Goal: Find specific page/section: Find specific page/section

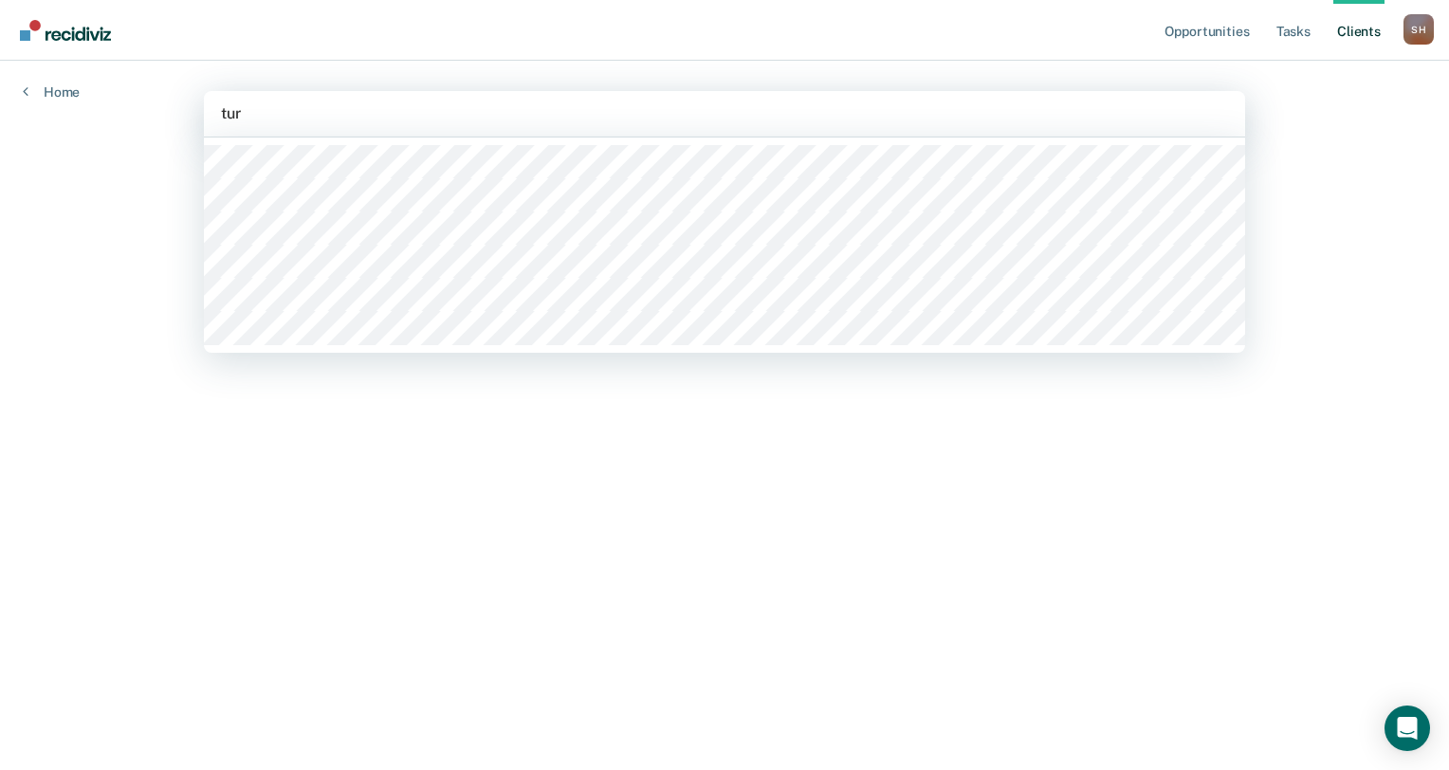
type input "turn"
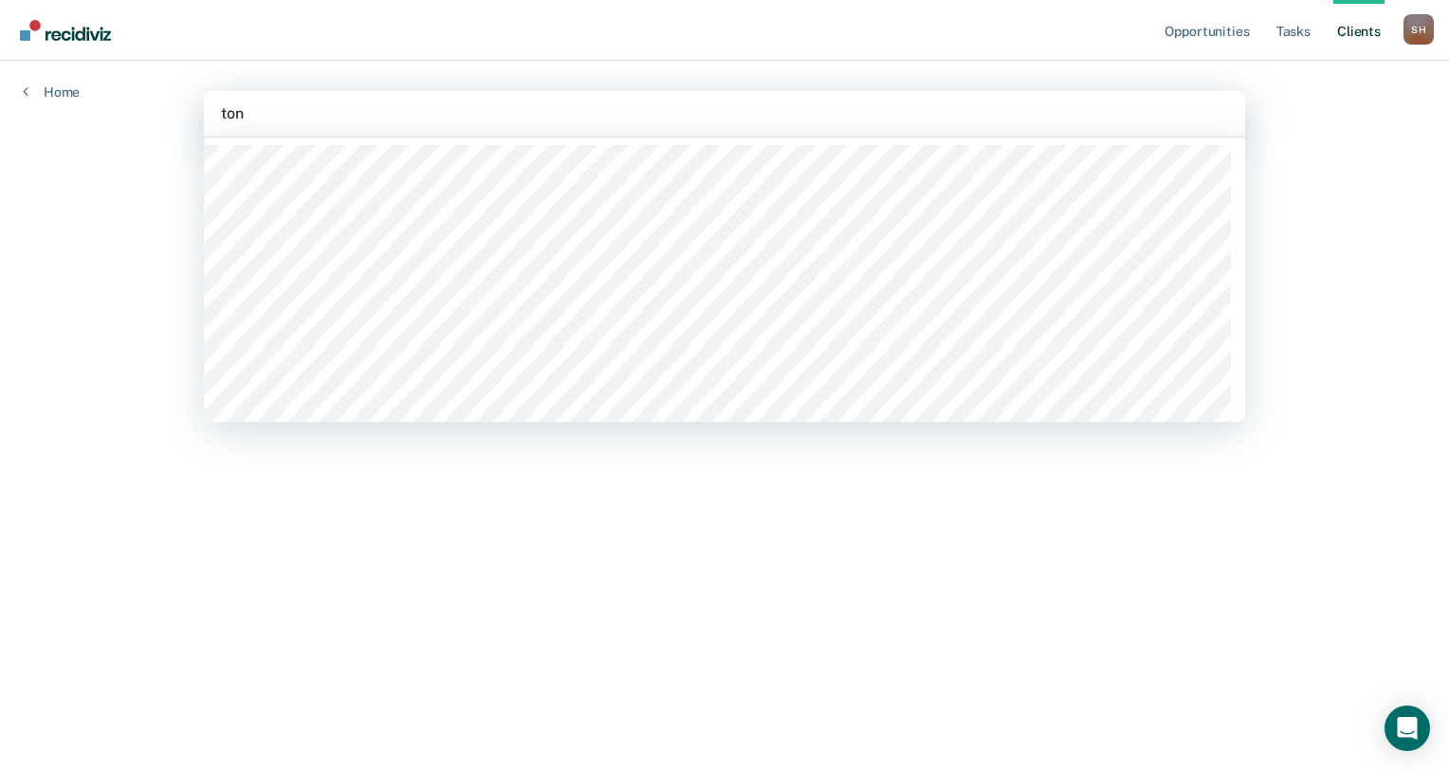
type input "[PERSON_NAME]"
click at [338, 111] on div at bounding box center [724, 113] width 1007 height 22
type input "gra"
type input "m"
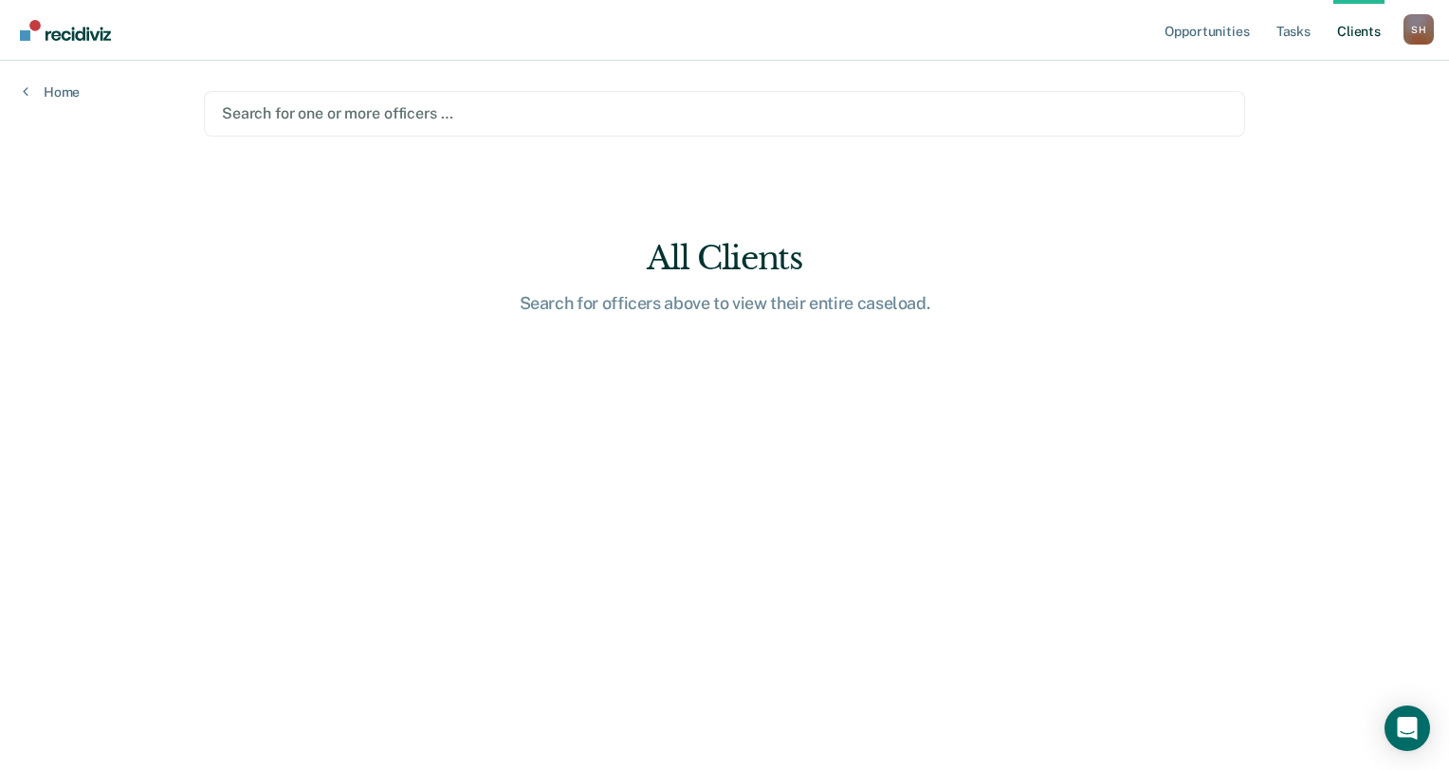
click at [542, 116] on div at bounding box center [724, 113] width 1005 height 22
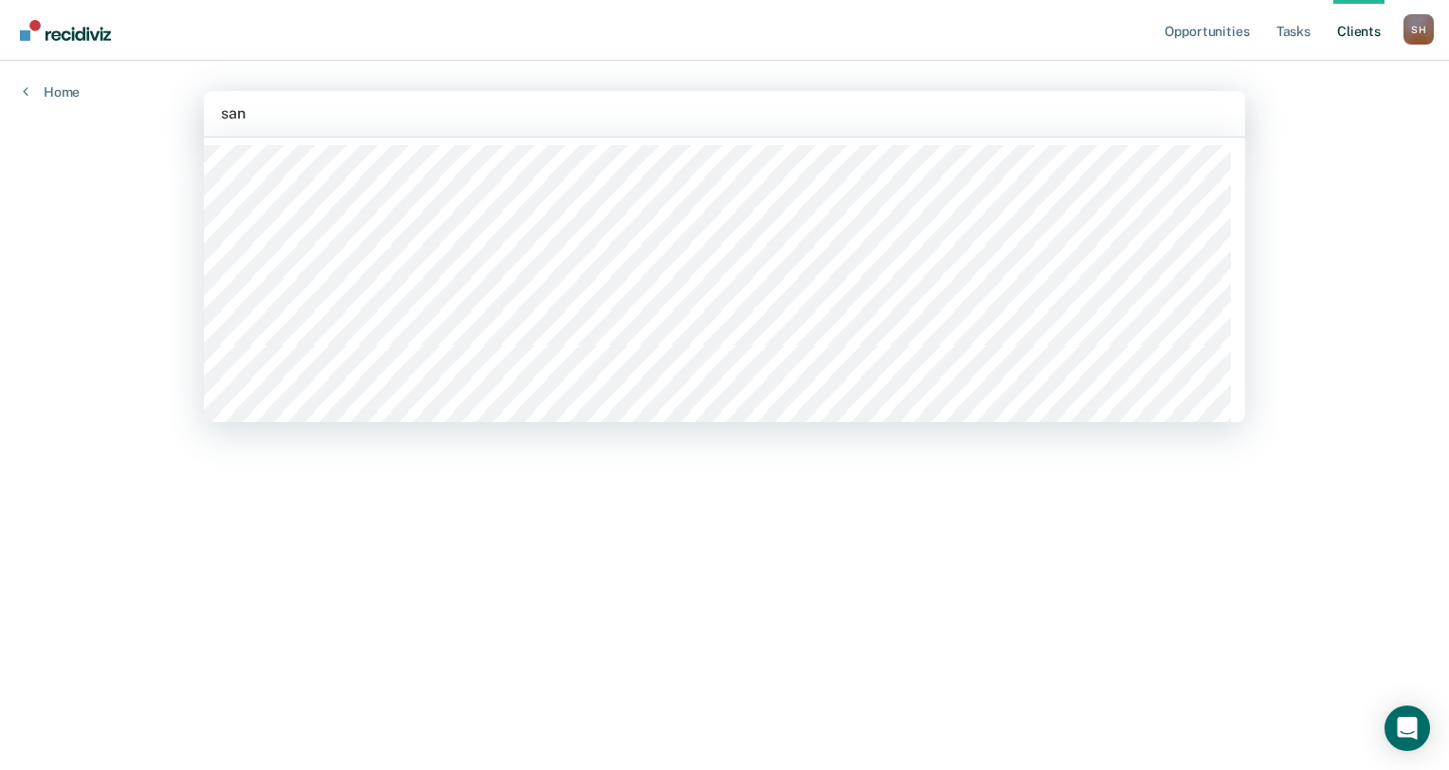
type input "sant"
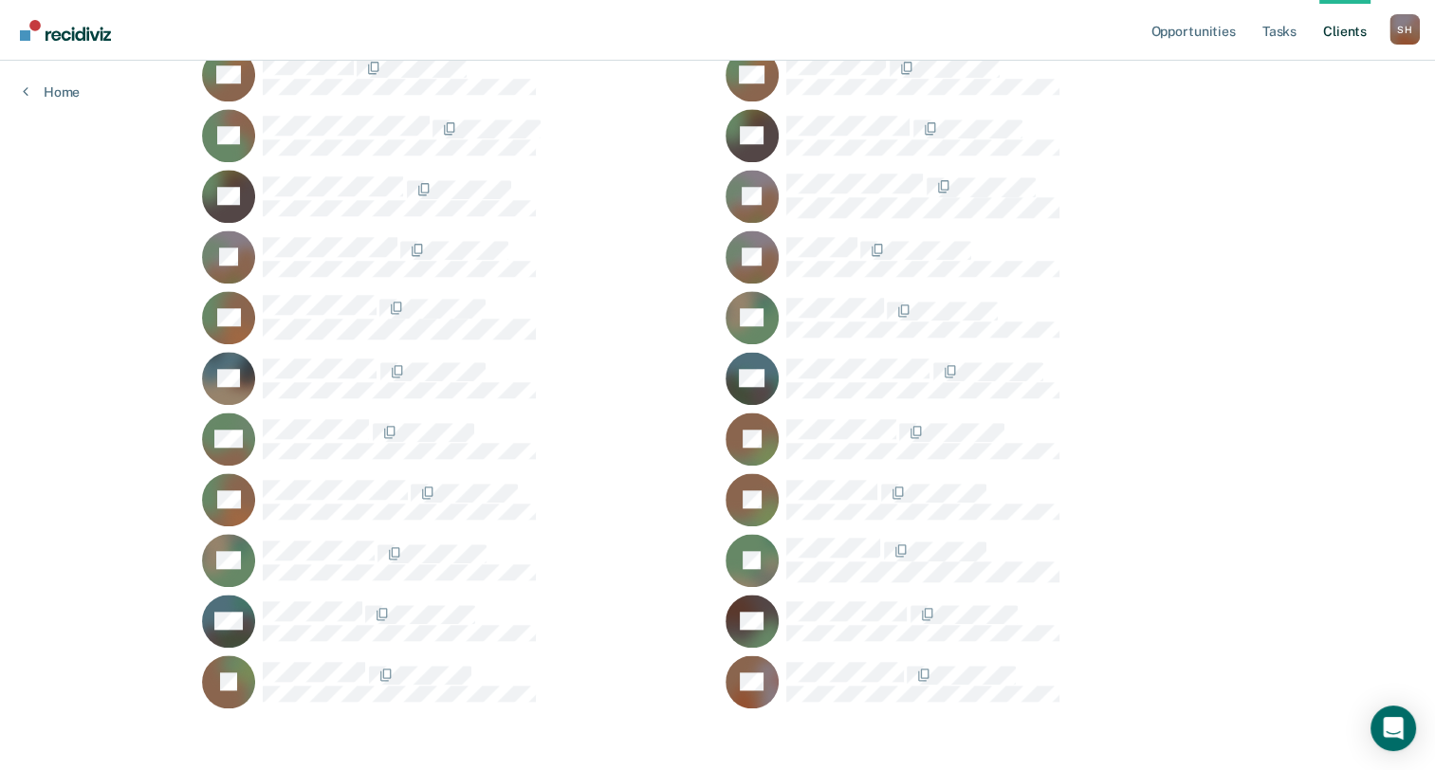
scroll to position [1827, 0]
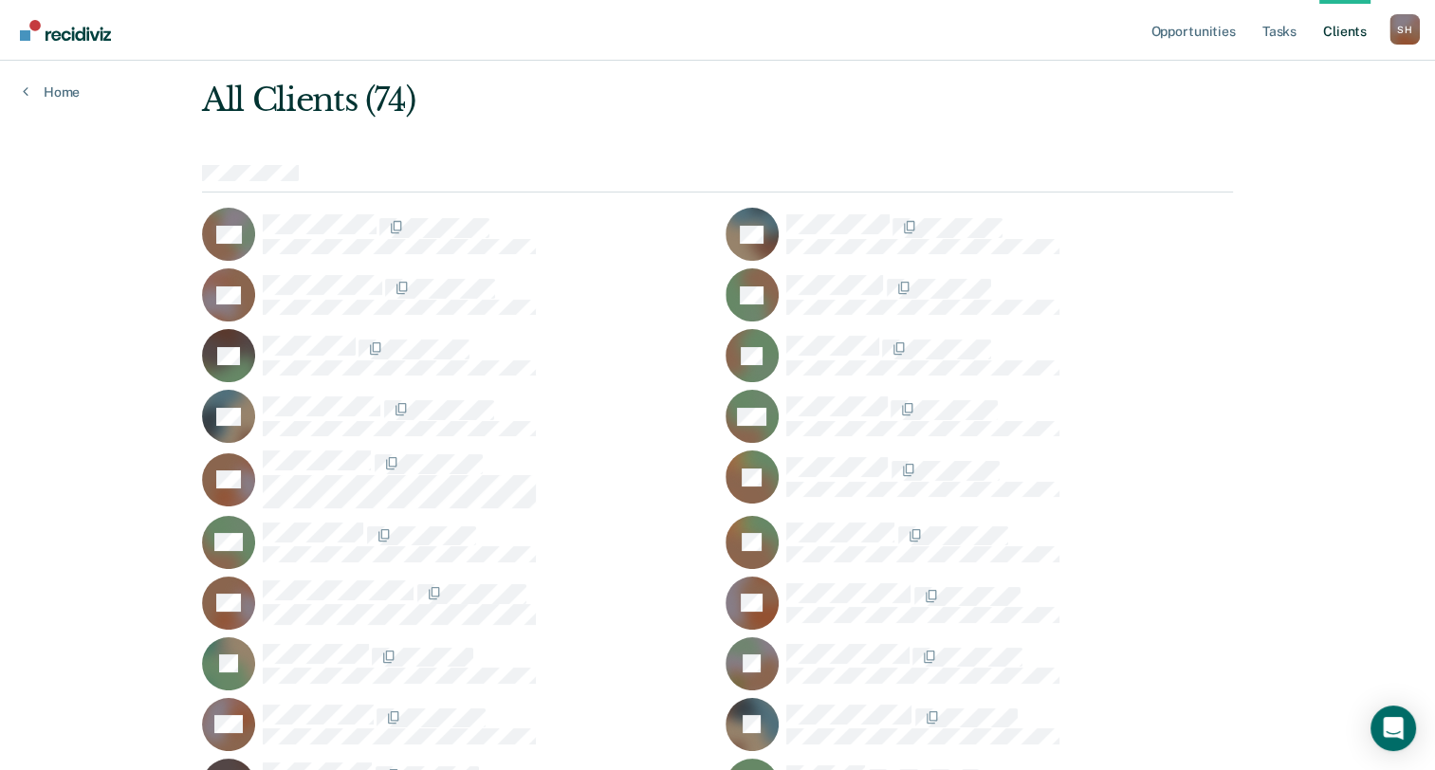
scroll to position [0, 0]
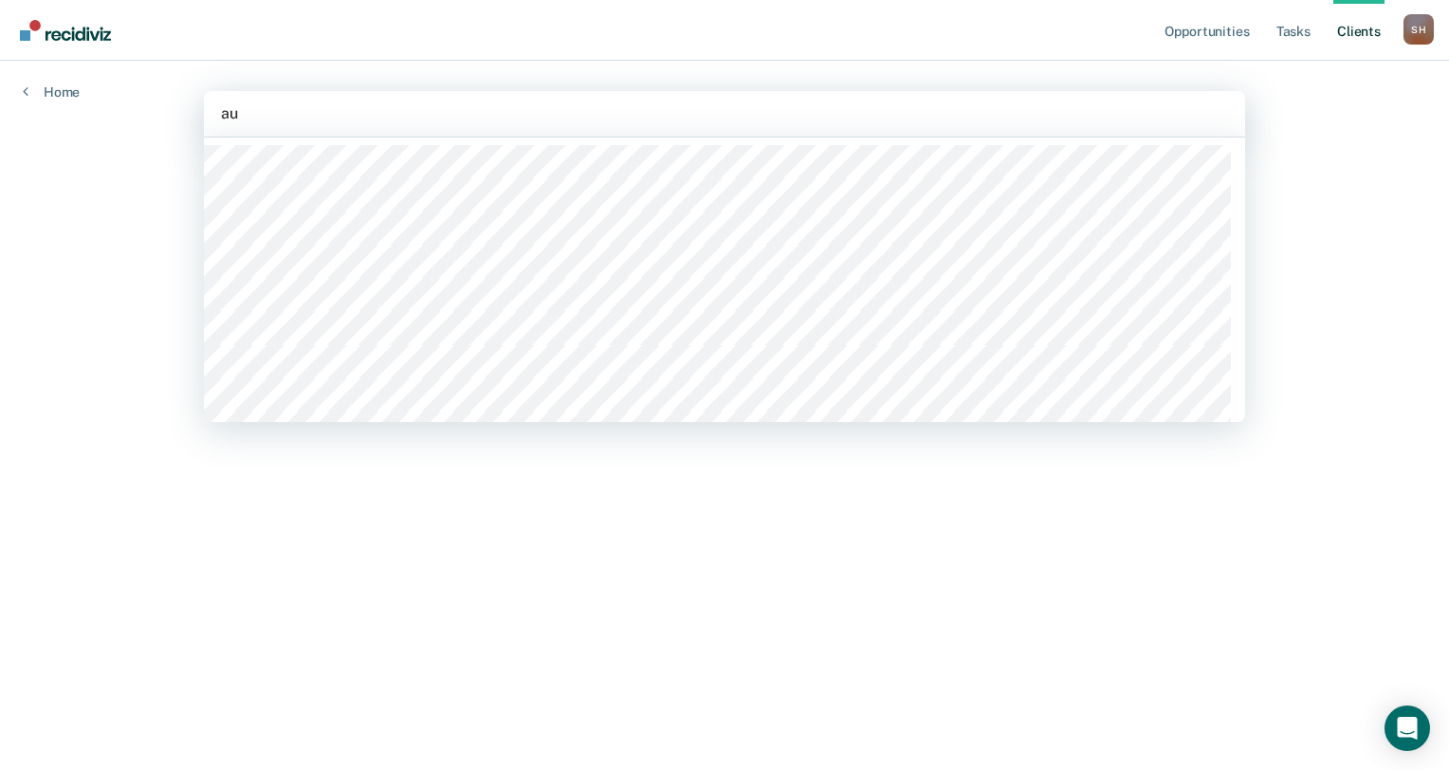
type input "aub"
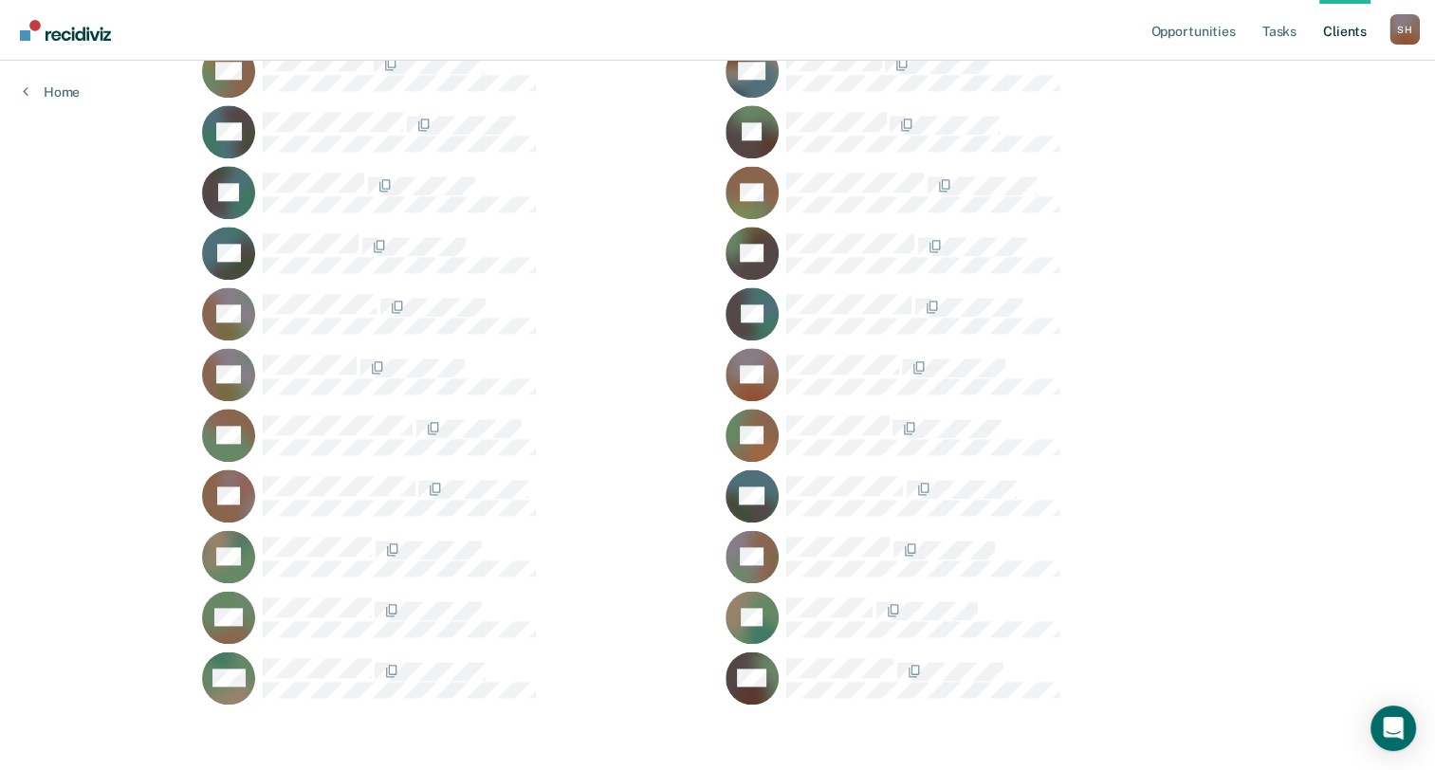
scroll to position [2191, 0]
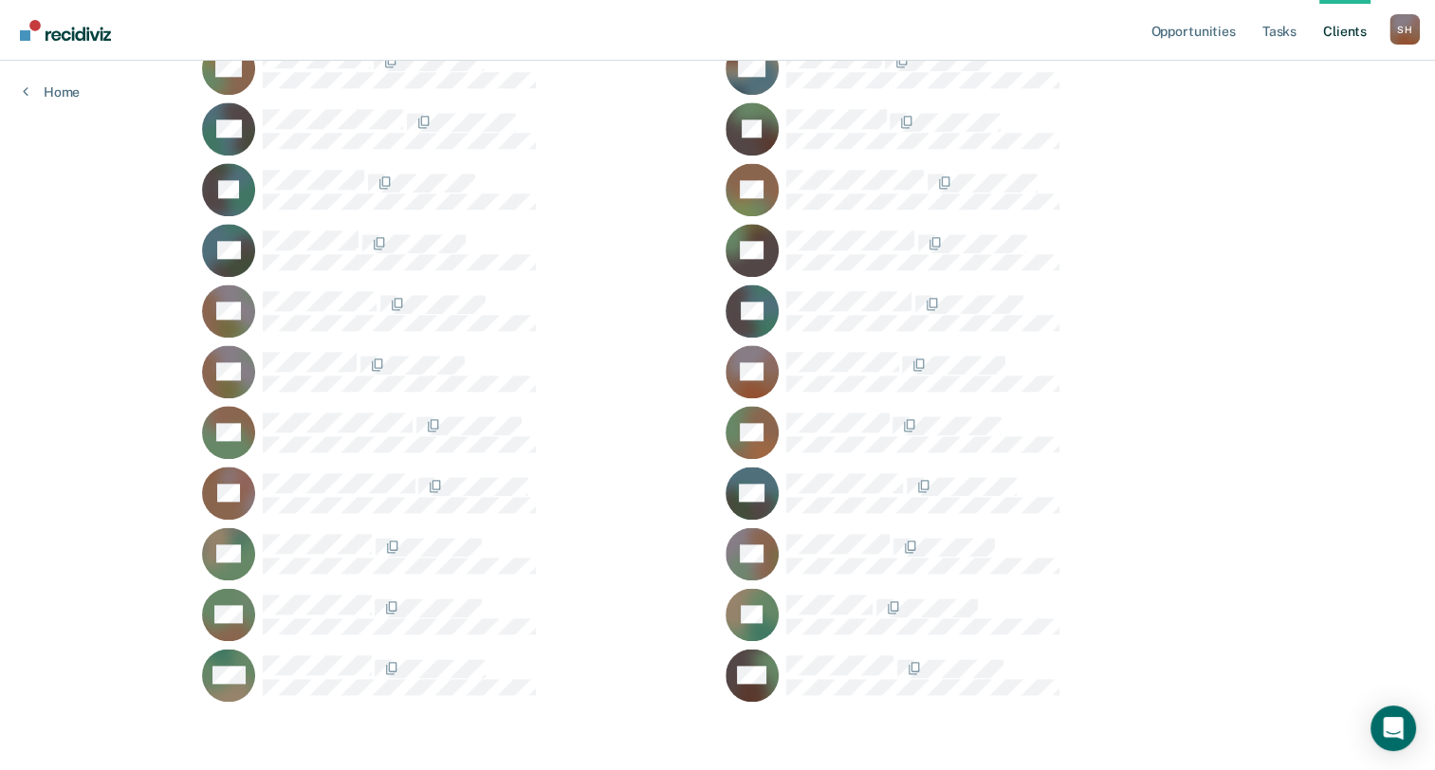
click at [538, 111] on div at bounding box center [486, 121] width 447 height 24
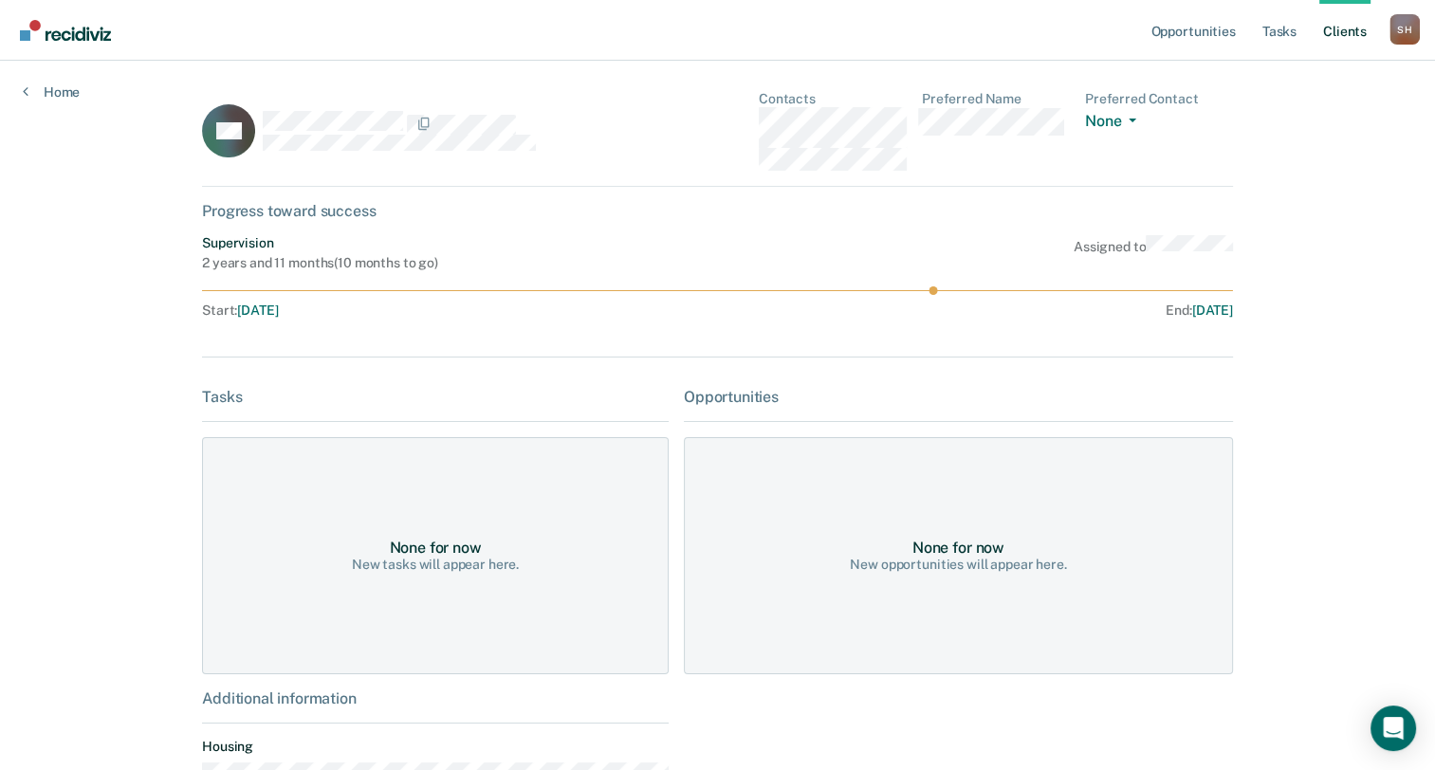
click at [1344, 33] on link "Client s" at bounding box center [1344, 30] width 51 height 61
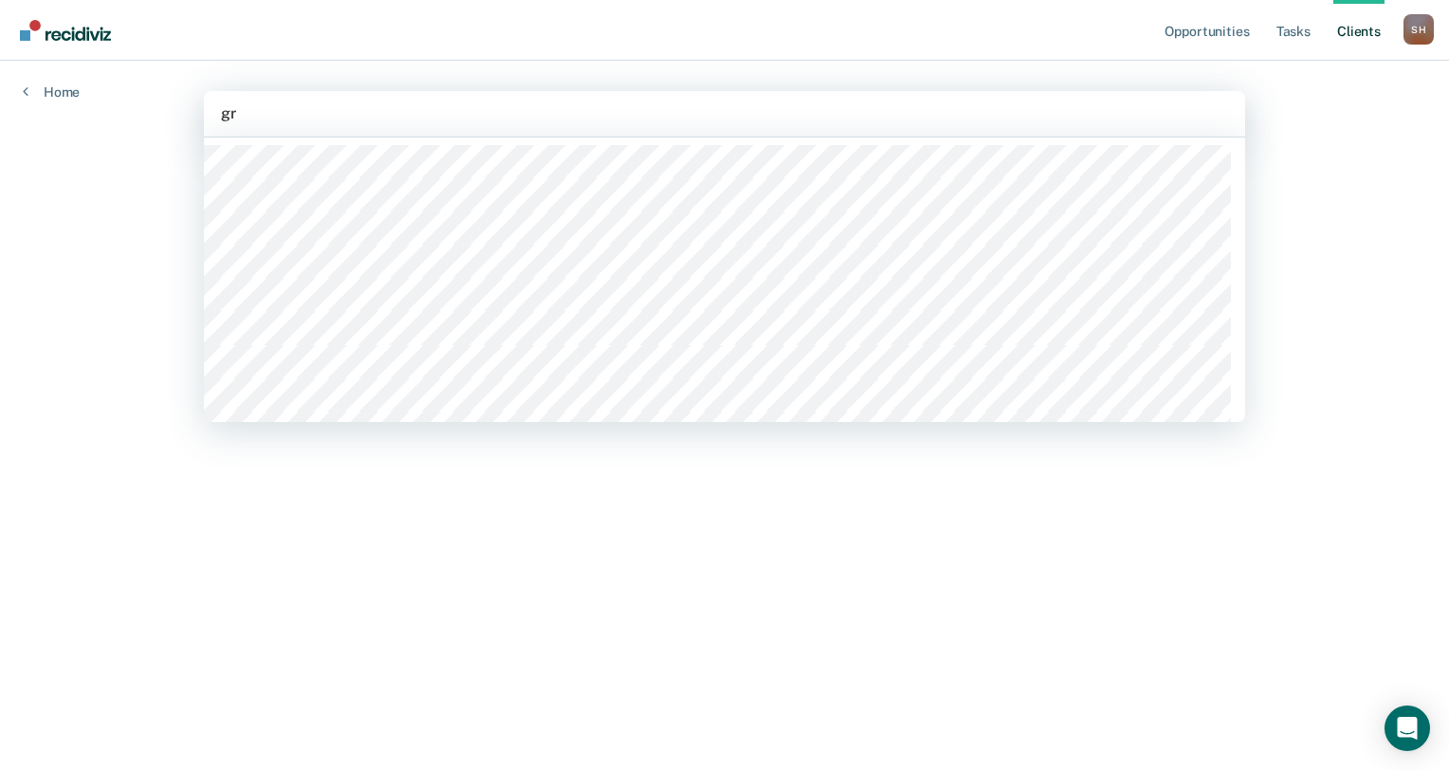
type input "gra"
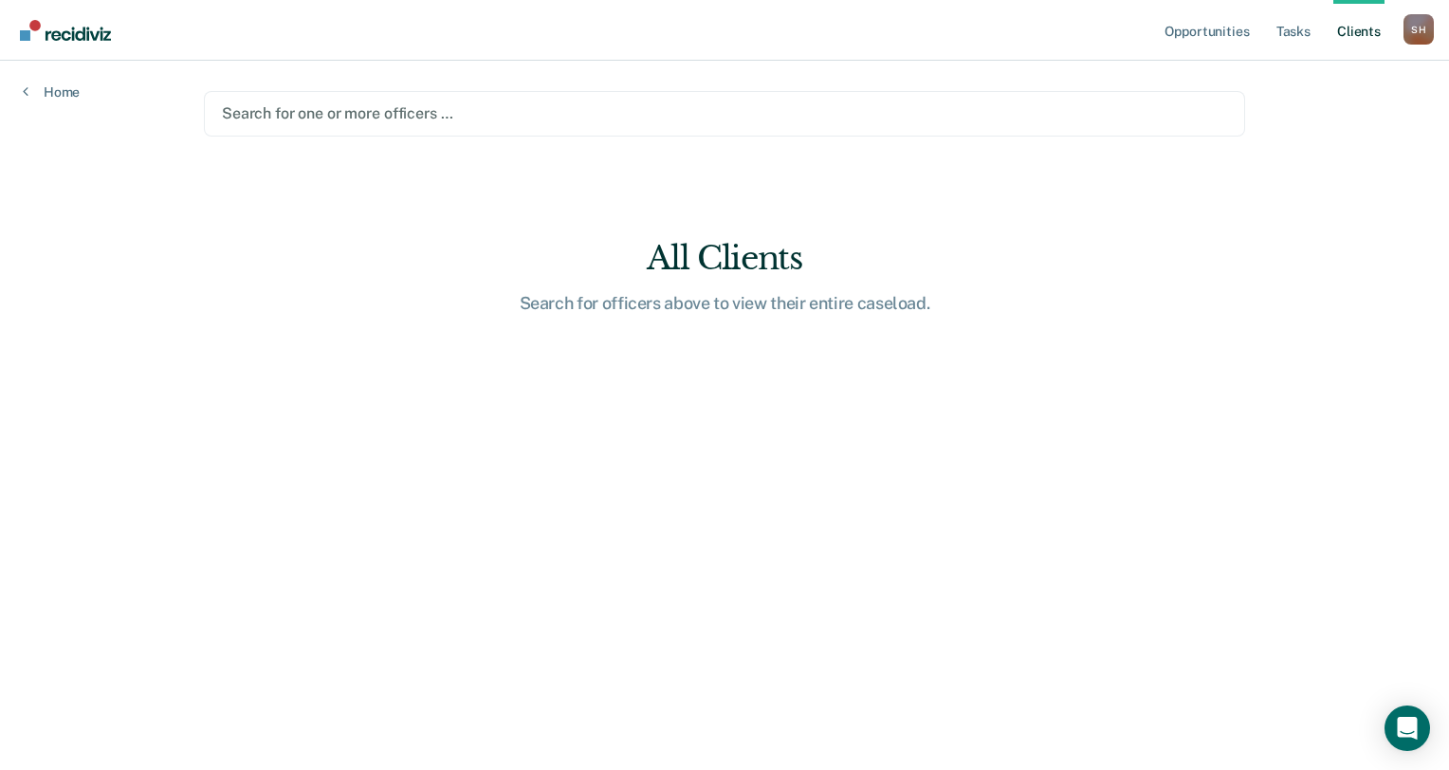
click at [353, 110] on div at bounding box center [724, 113] width 1005 height 22
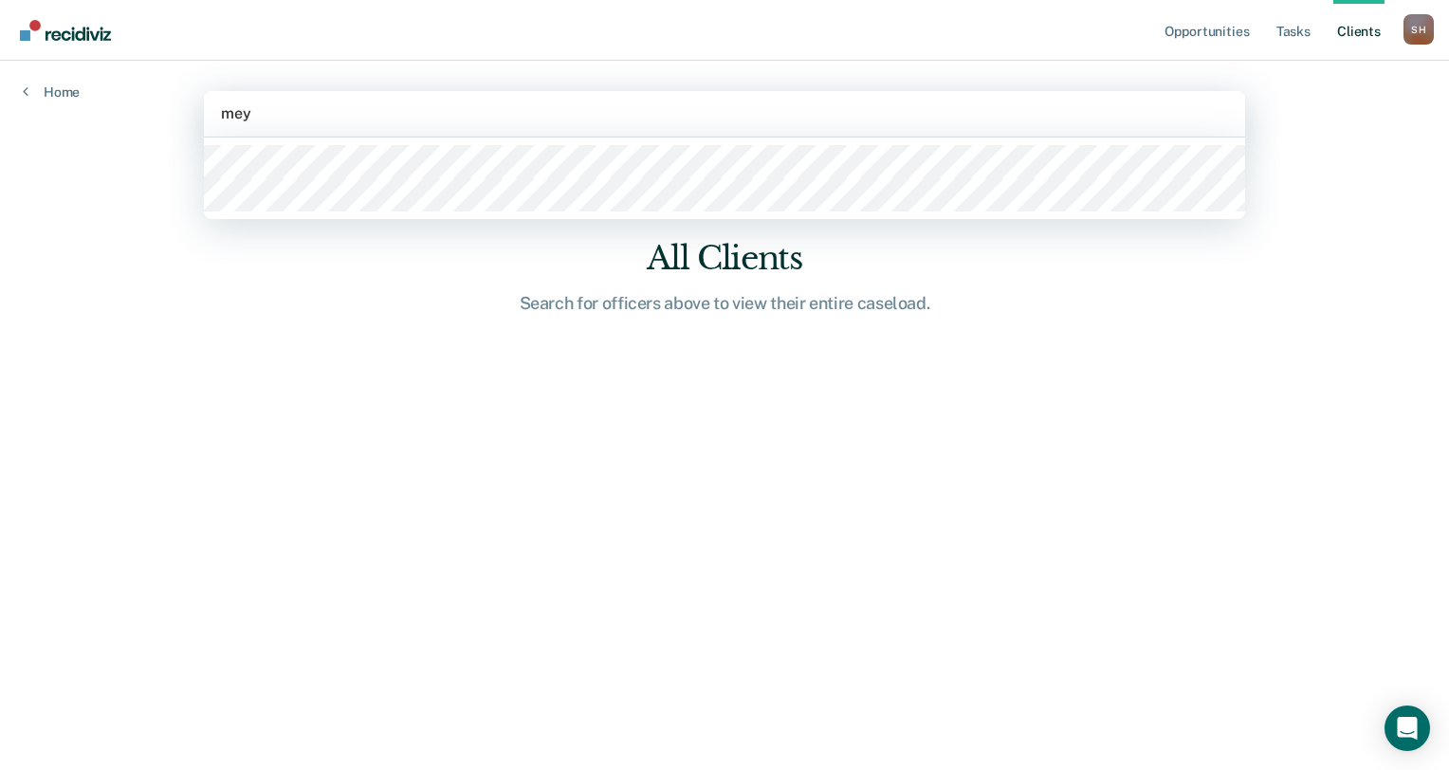
type input "meye"
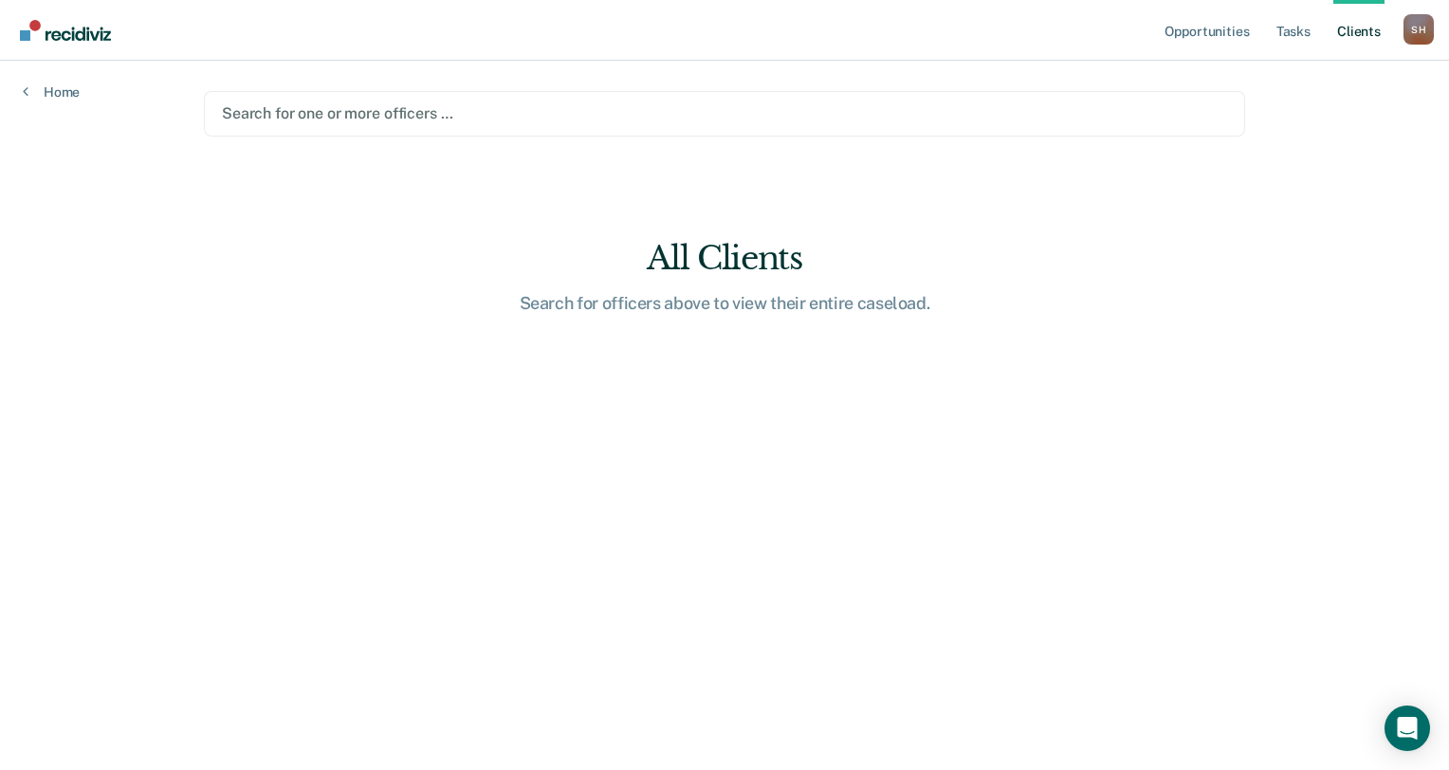
click at [321, 109] on div at bounding box center [724, 113] width 1005 height 22
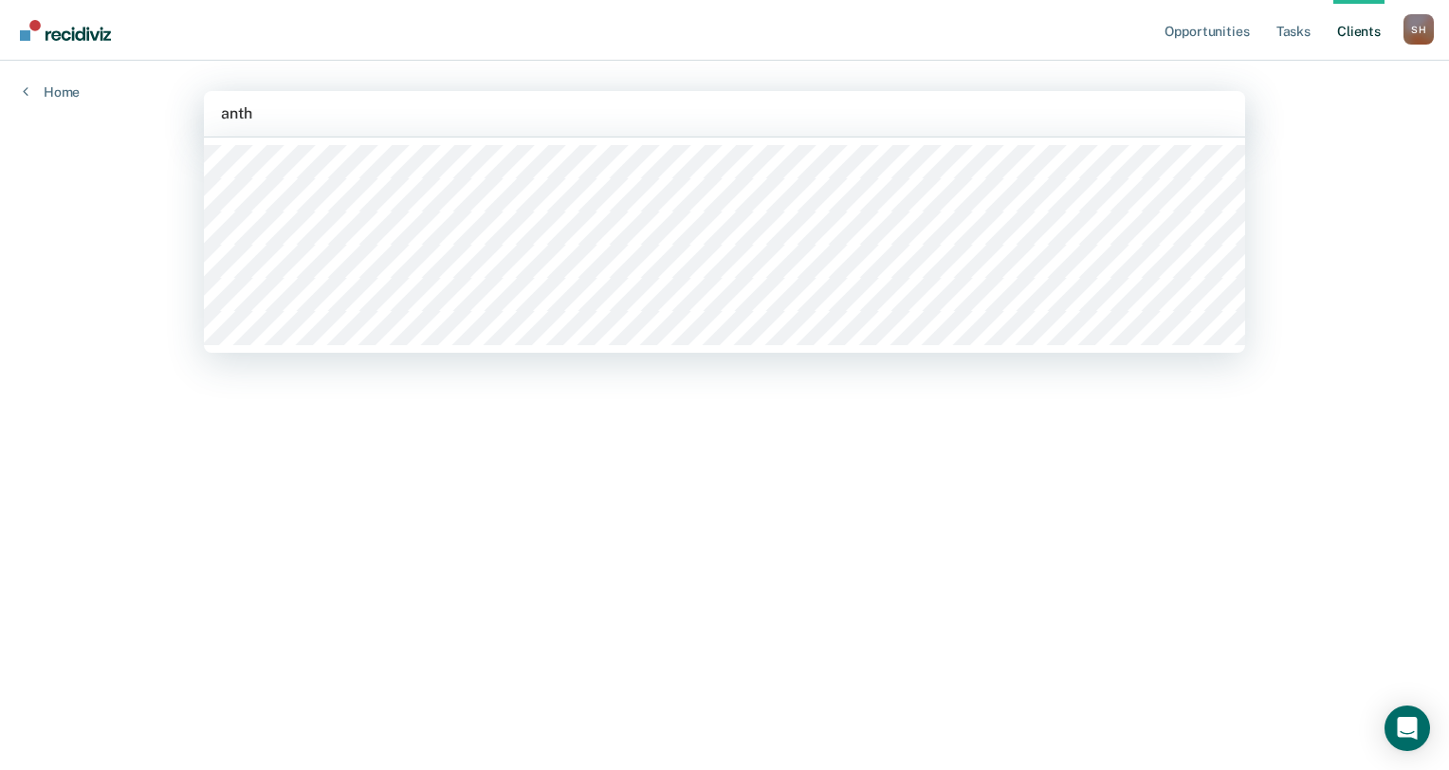
type input "antho"
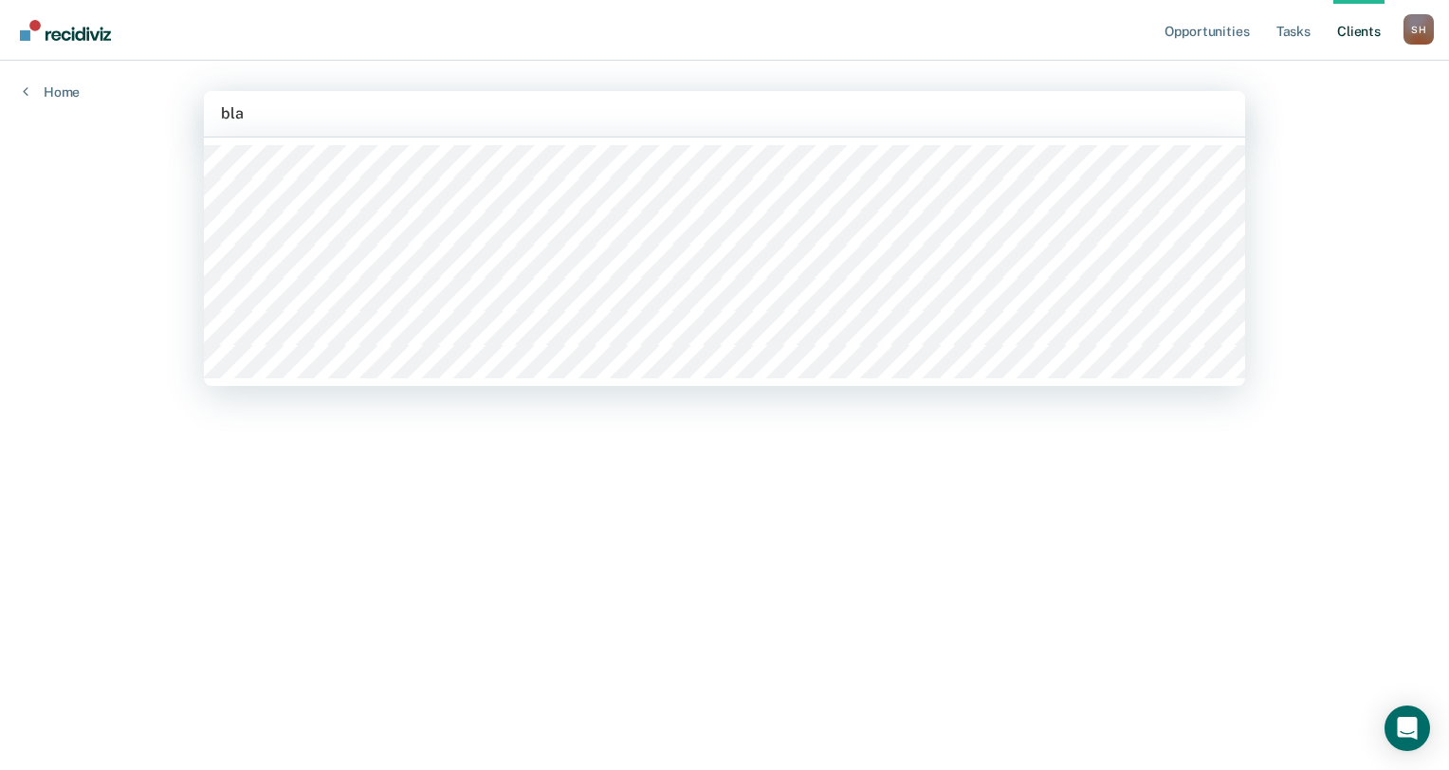
type input "blak"
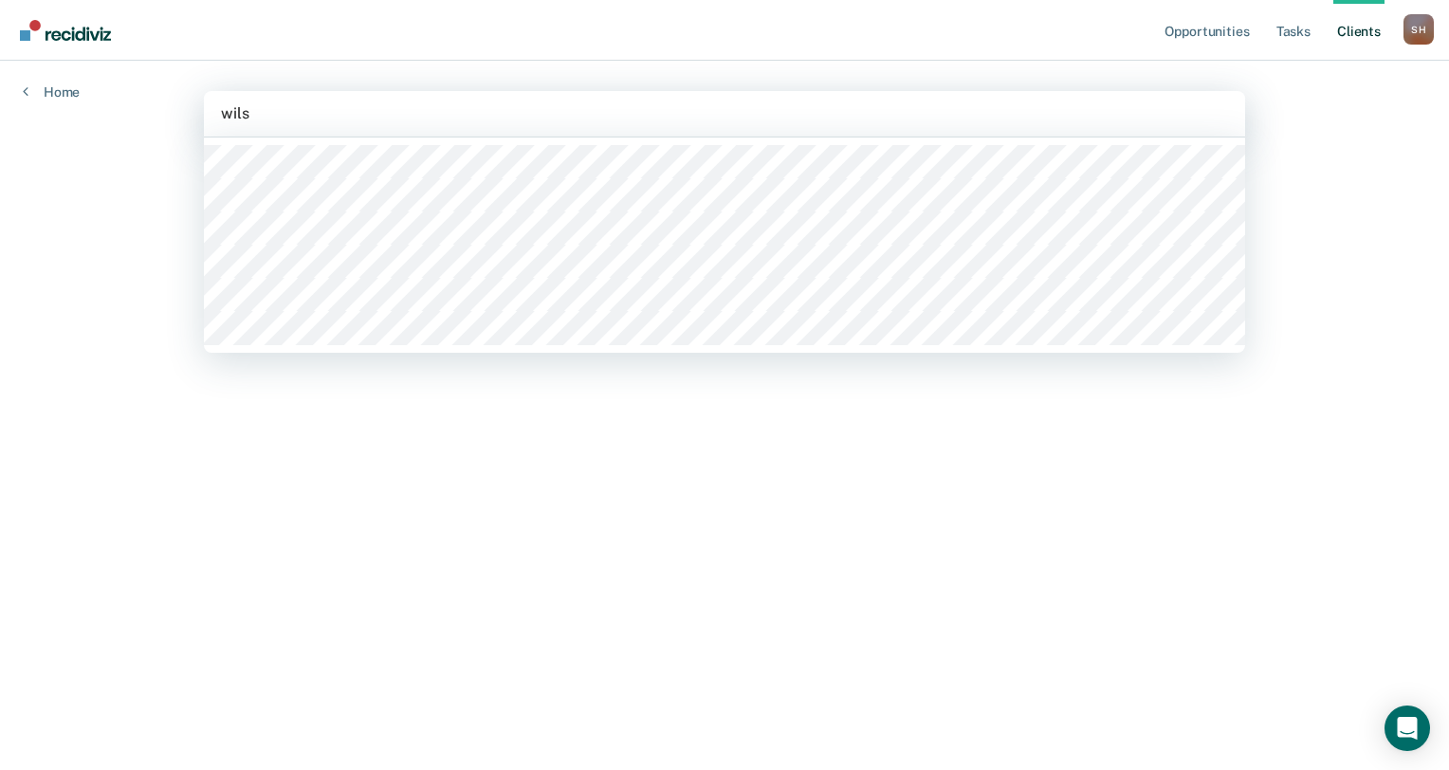
type input "wilso"
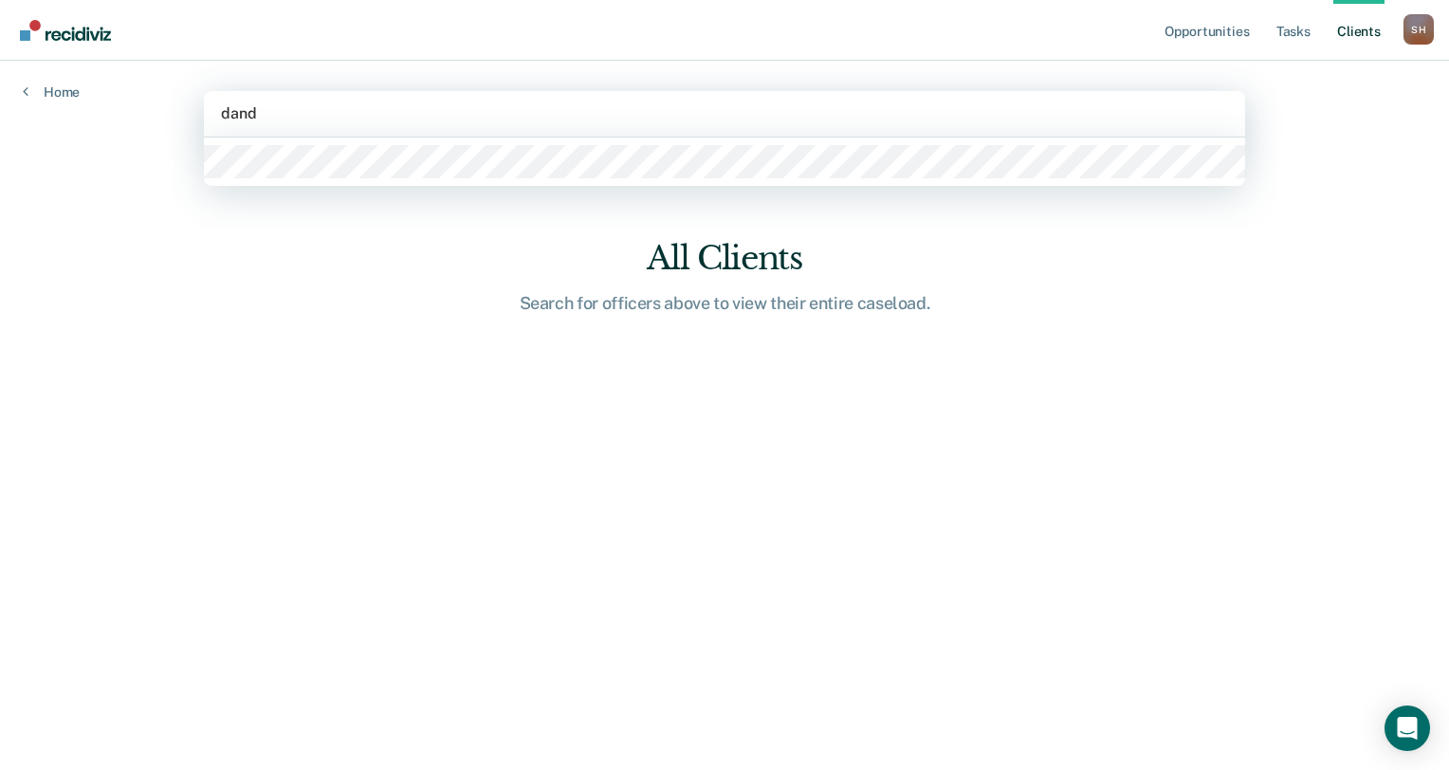
type input "dandy"
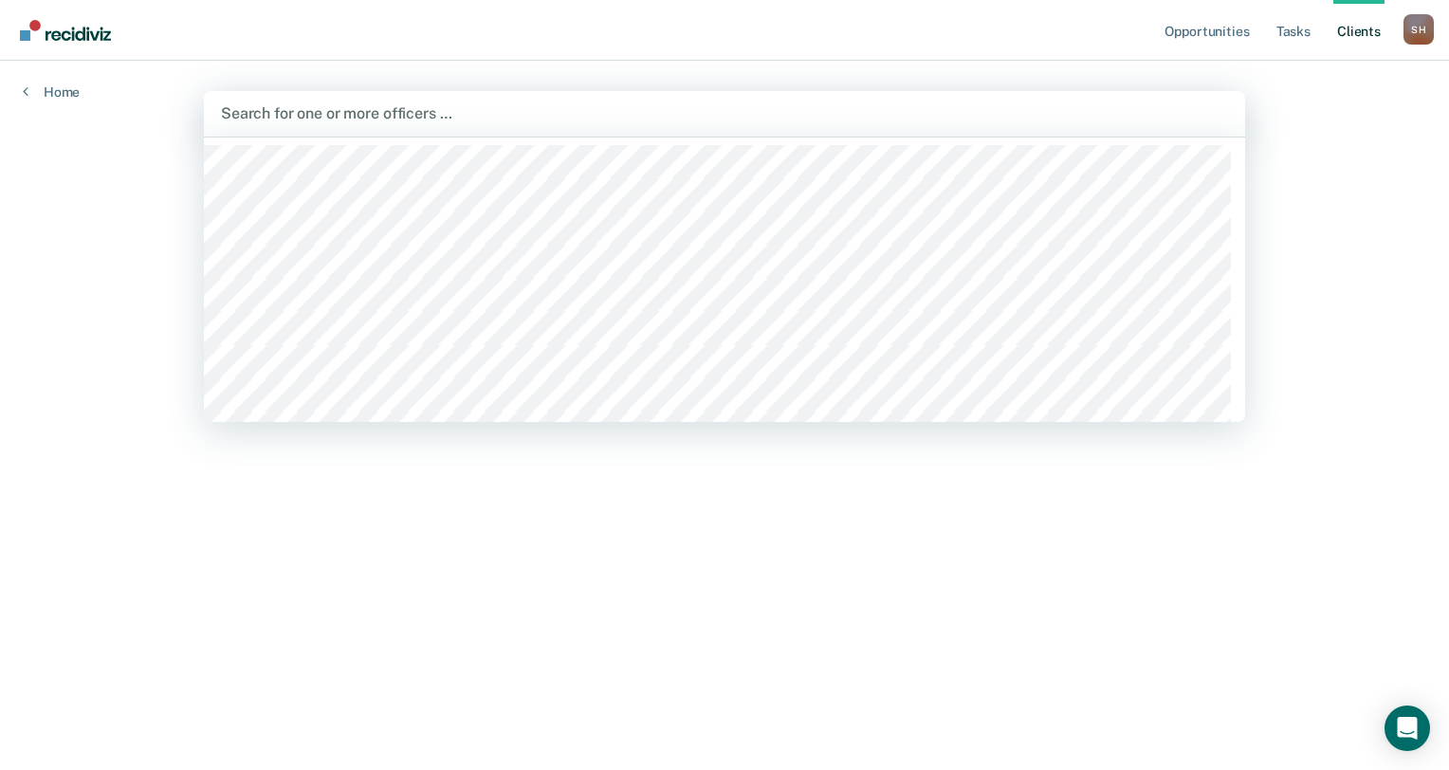
click at [330, 111] on div at bounding box center [724, 113] width 1007 height 22
type input "howa"
click at [362, 112] on div at bounding box center [724, 113] width 1007 height 22
type input "[PERSON_NAME]"
type input "alix"
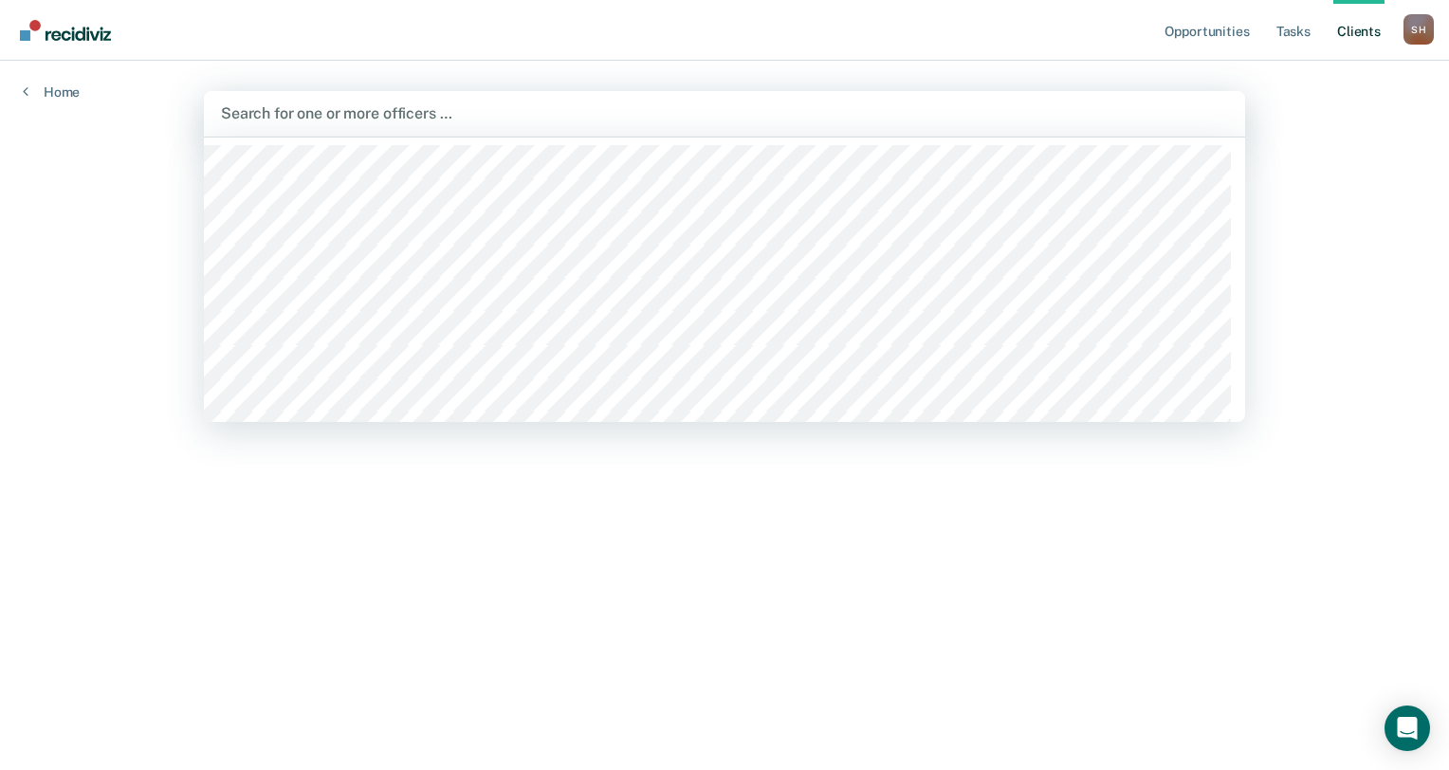
click at [375, 112] on div at bounding box center [724, 113] width 1007 height 22
type input "hea"
type input "cle"
type input "mcd"
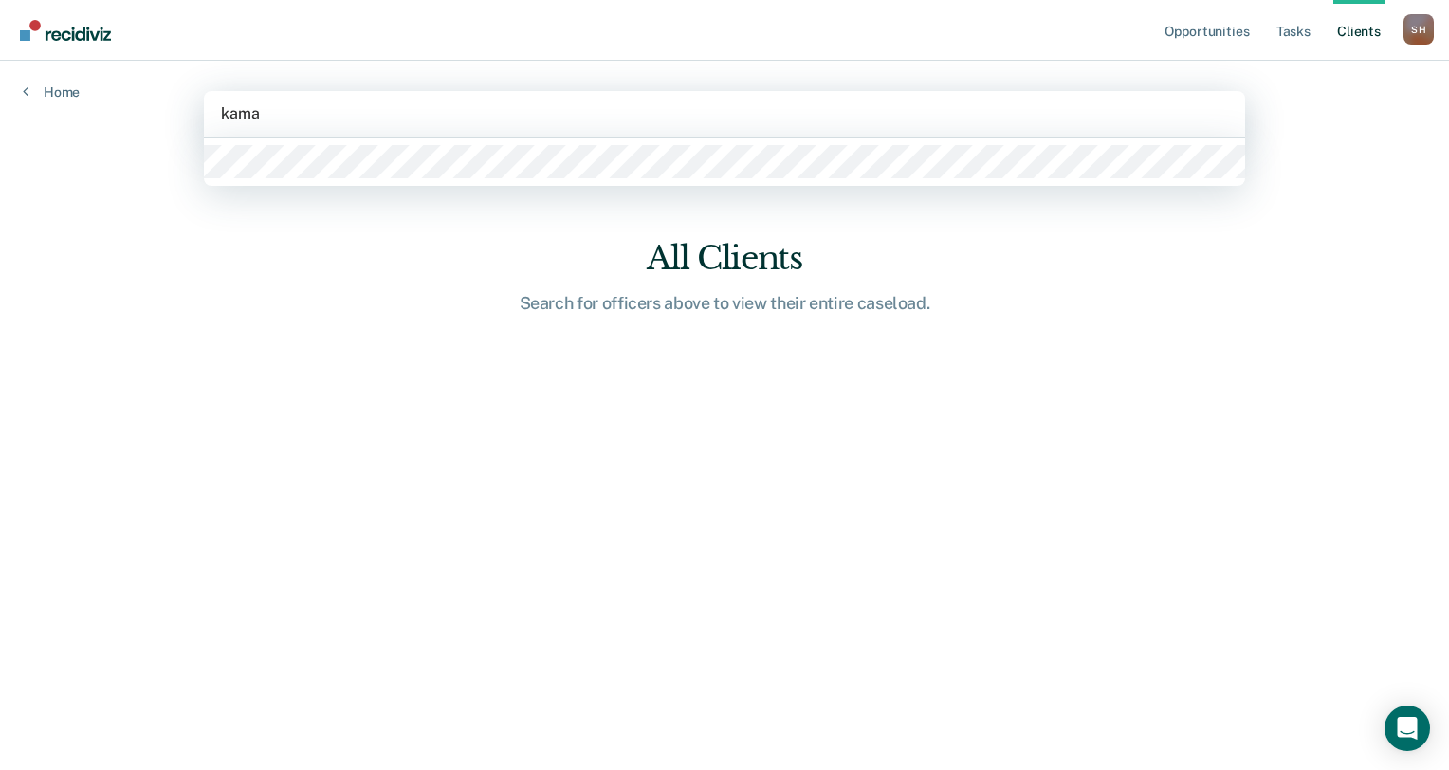
type input "kamar"
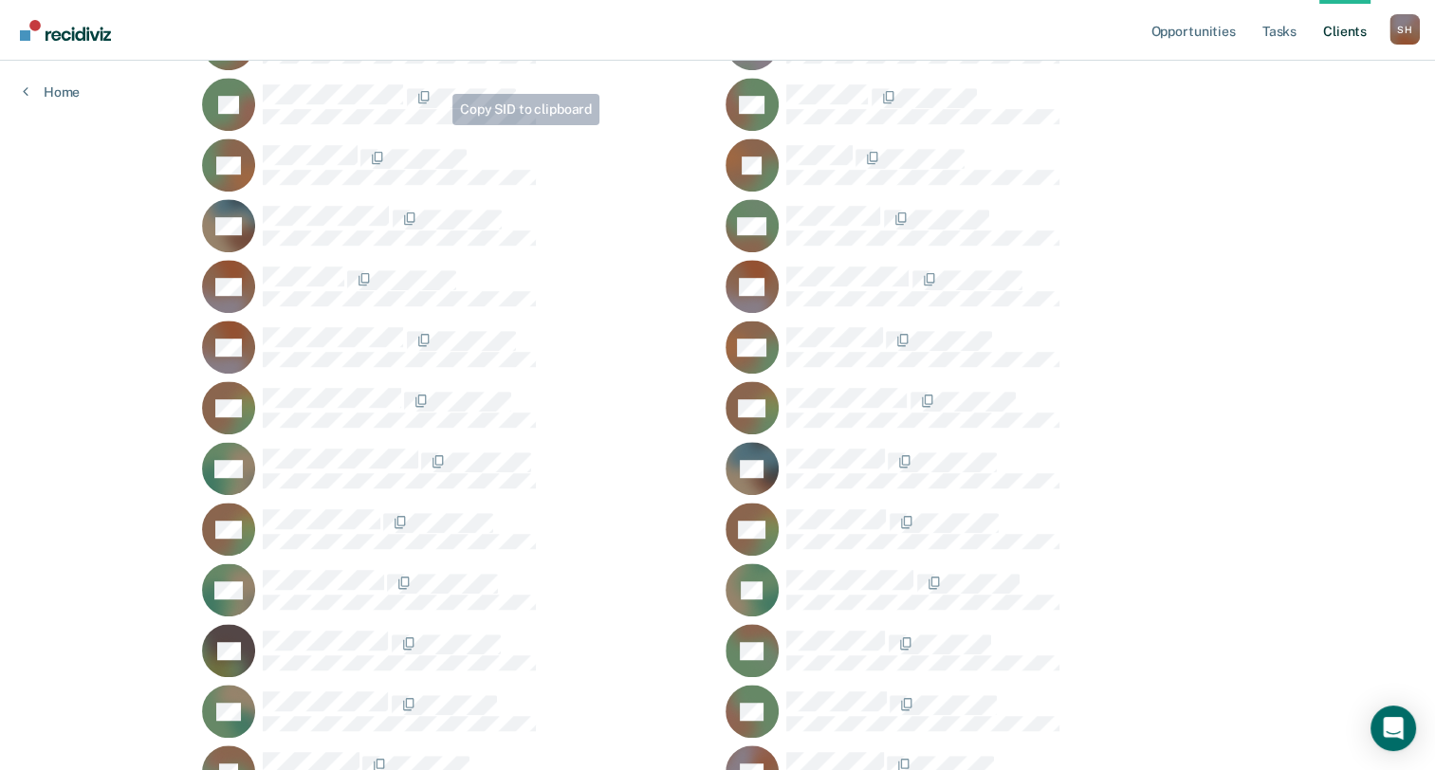
scroll to position [948, 0]
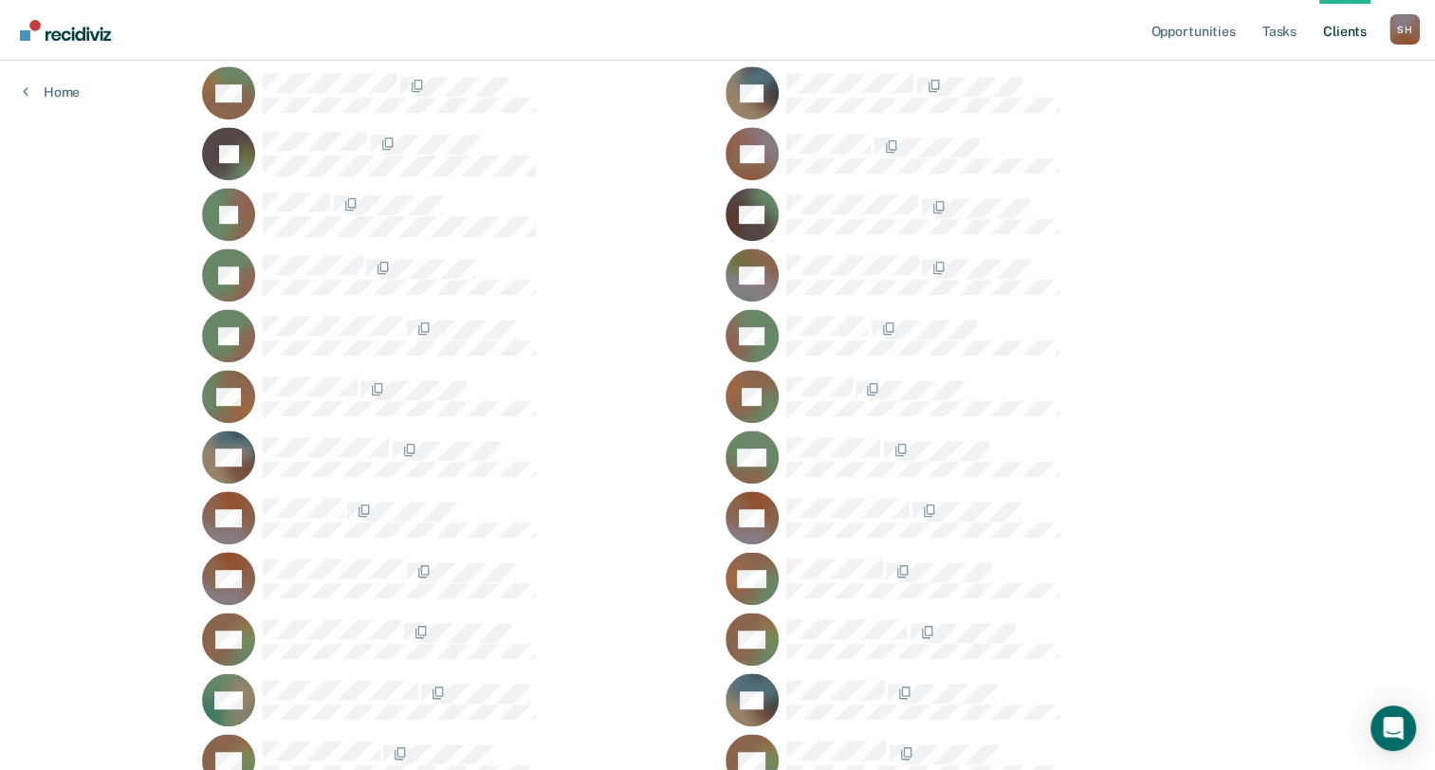
click at [493, 31] on nav "Opportunities Tasks Client s [PERSON_NAME] Profile How it works Log Out" at bounding box center [717, 30] width 1435 height 61
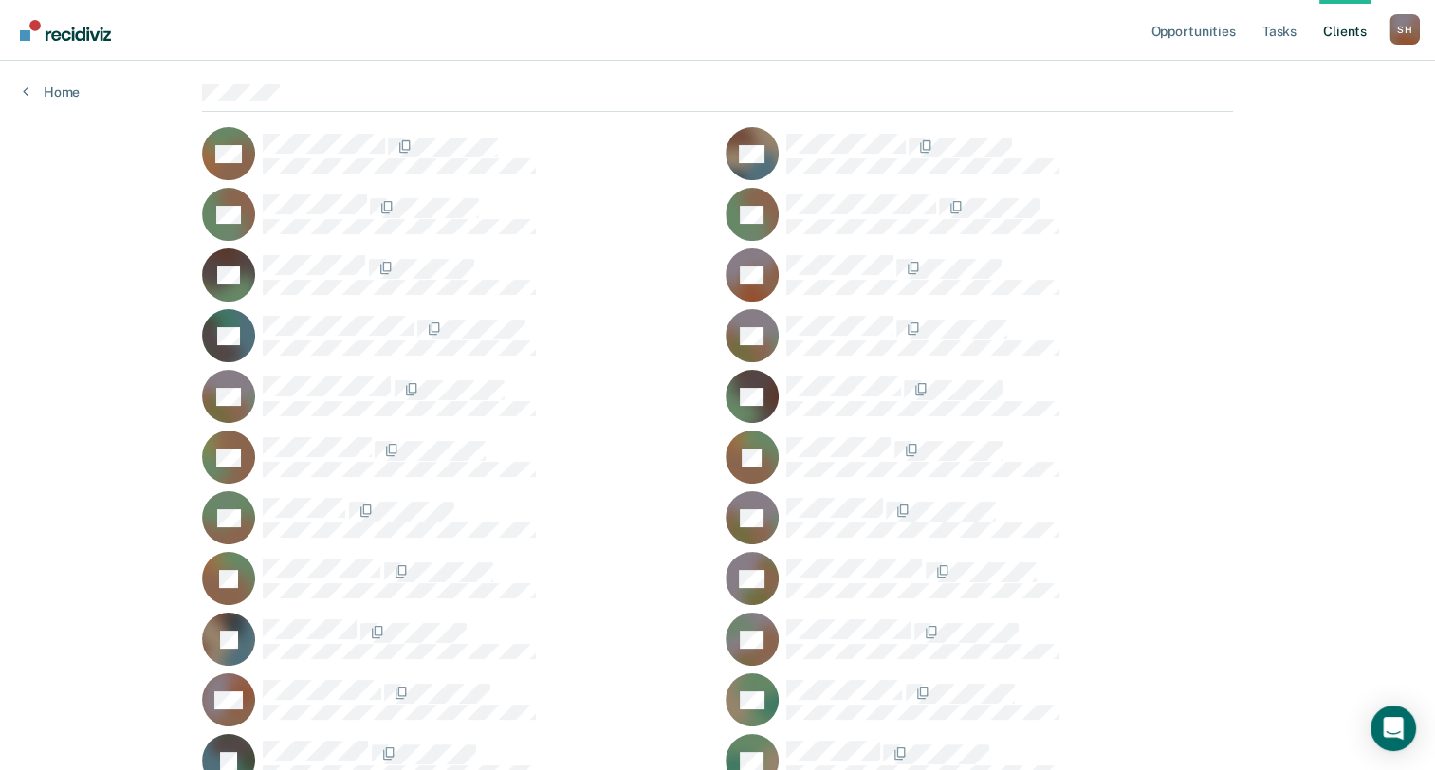
scroll to position [0, 0]
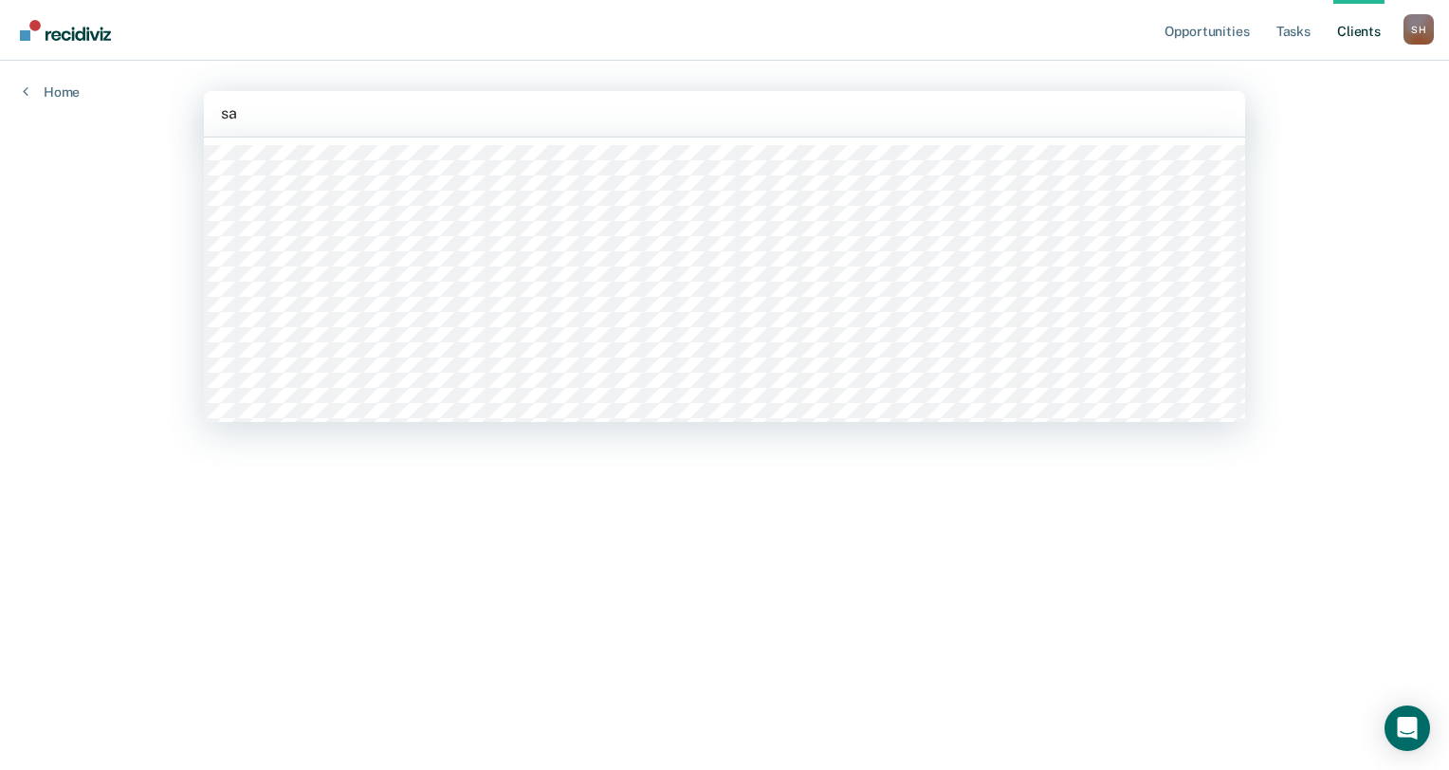
type input "s"
type input "[PERSON_NAME]"
type input "shel"
type input "j"
type input "su"
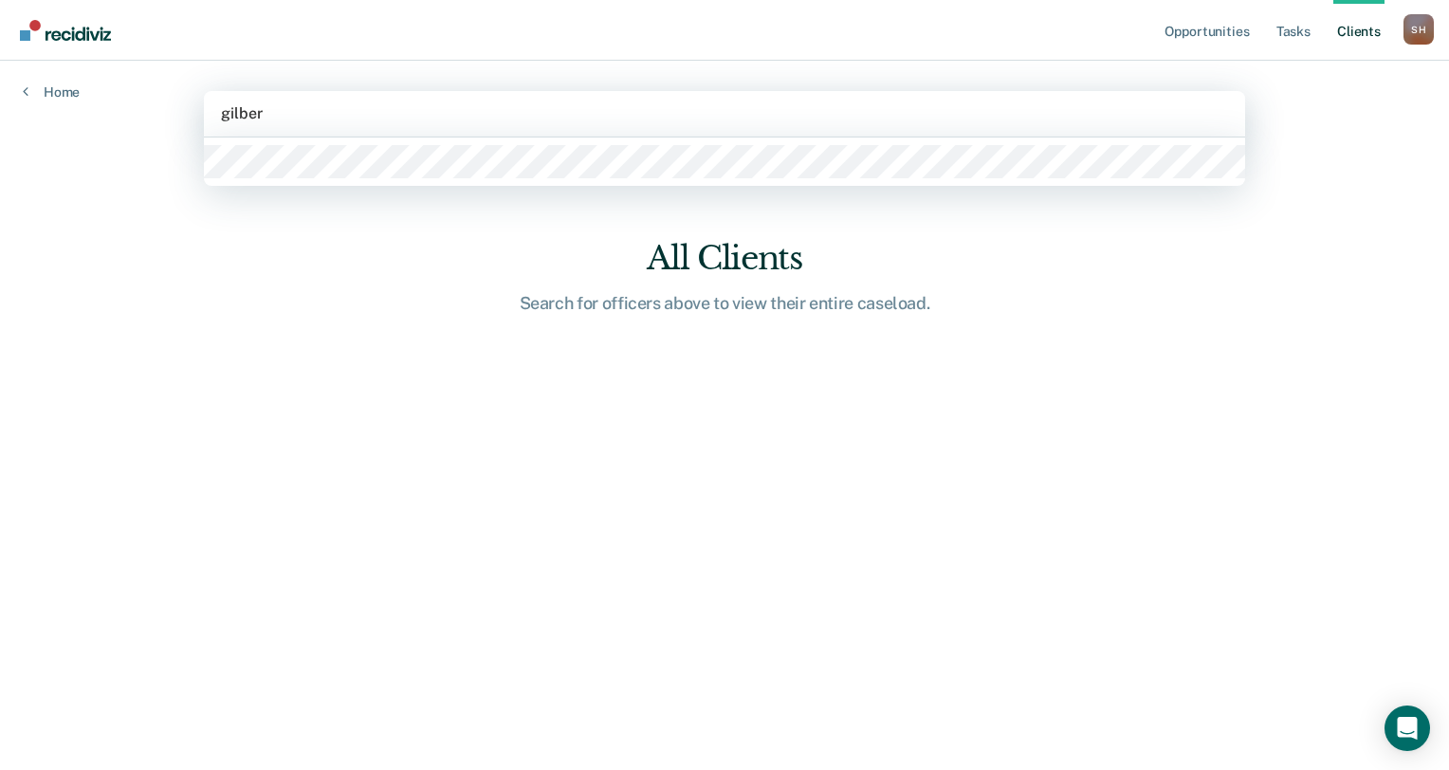
type input "[PERSON_NAME]"
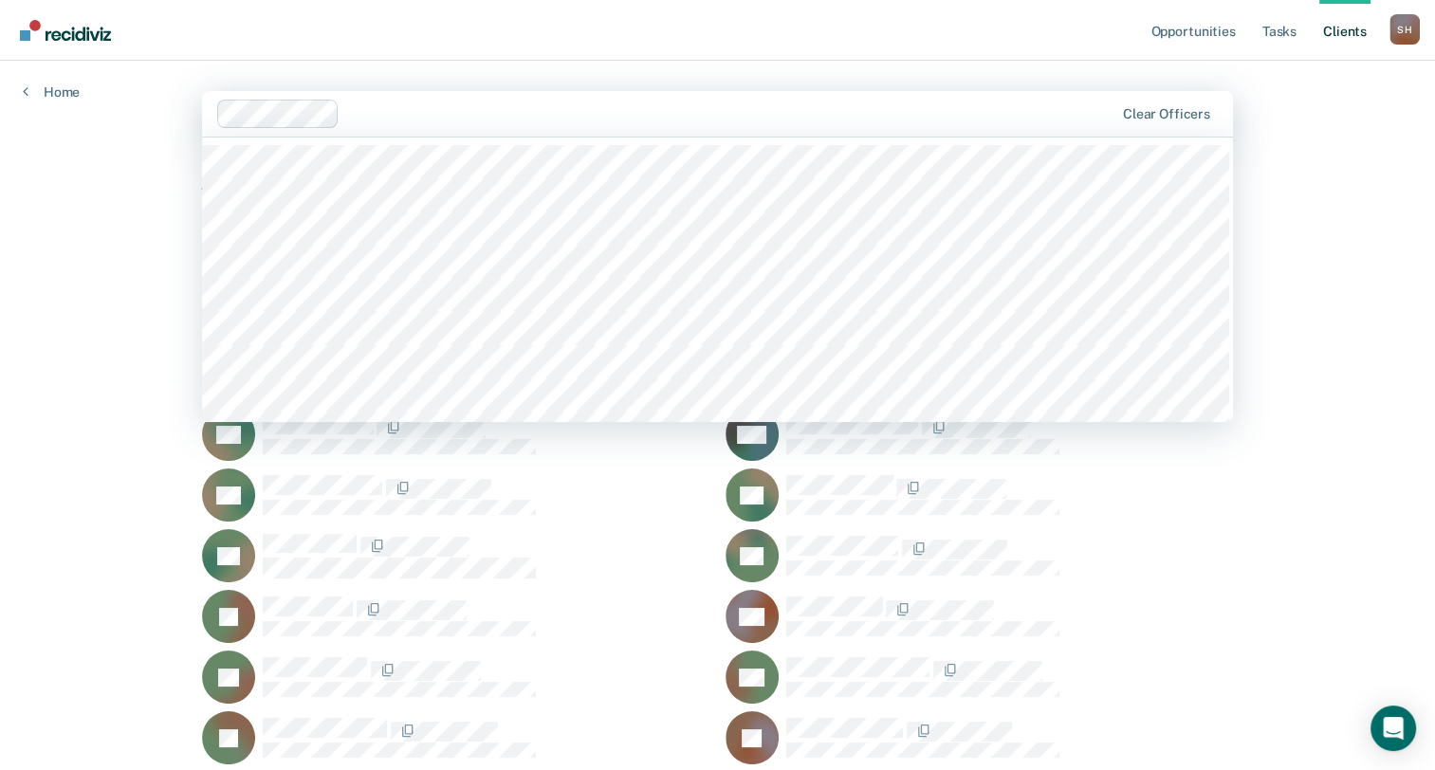
click at [960, 104] on div at bounding box center [730, 113] width 766 height 22
